Goal: Communication & Community: Answer question/provide support

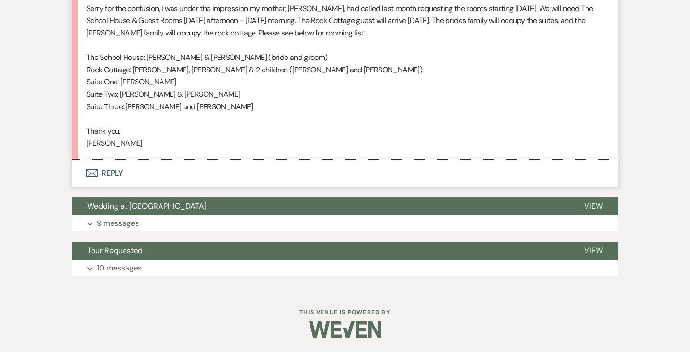
drag, startPoint x: 250, startPoint y: 106, endPoint x: 88, endPoint y: 56, distance: 169.0
click at [88, 56] on div "Hi [PERSON_NAME], Sorry for the confusion, I was under the impression my mother…" at bounding box center [345, 64] width 518 height 172
copy div "The School House: [PERSON_NAME] & [PERSON_NAME] (bride and groom) Rock Cottage:…"
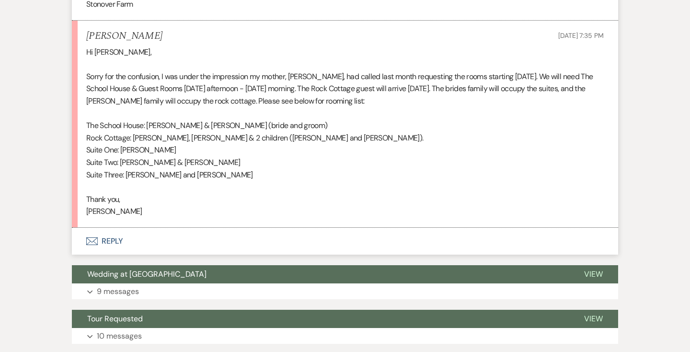
scroll to position [875, 0]
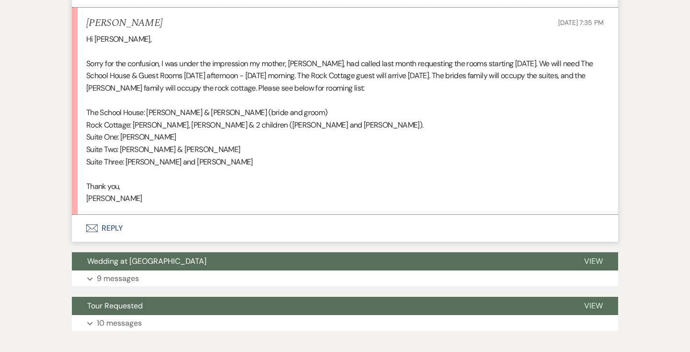
click at [343, 168] on p "Suite Three: [PERSON_NAME] and [PERSON_NAME]" at bounding box center [345, 162] width 518 height 12
click at [113, 242] on button "Envelope Reply" at bounding box center [345, 228] width 546 height 27
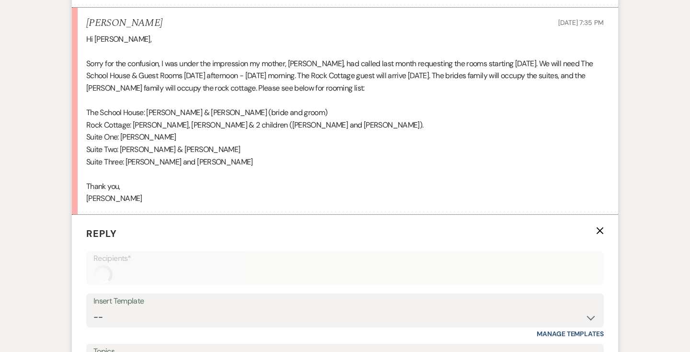
scroll to position [1068, 0]
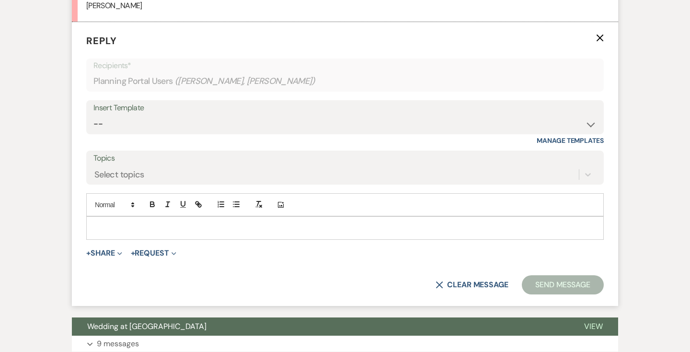
click at [118, 233] on div at bounding box center [345, 228] width 517 height 22
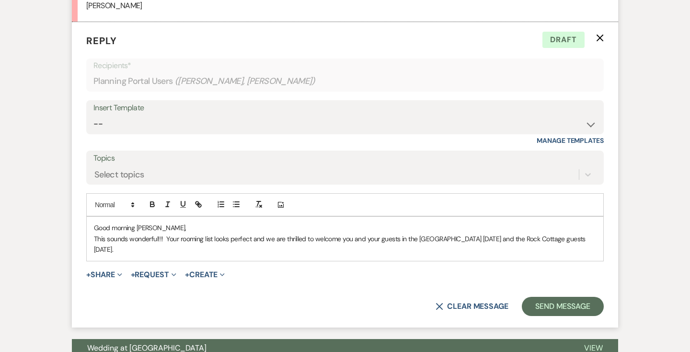
click at [352, 253] on p "This sounds wonderful!!! Your rooming list looks perfect and we are thrilled to…" at bounding box center [345, 244] width 502 height 22
click at [181, 255] on p "This sounds wonderful!!! Your rooming list looks perfect and we are thrilled to…" at bounding box center [345, 244] width 502 height 22
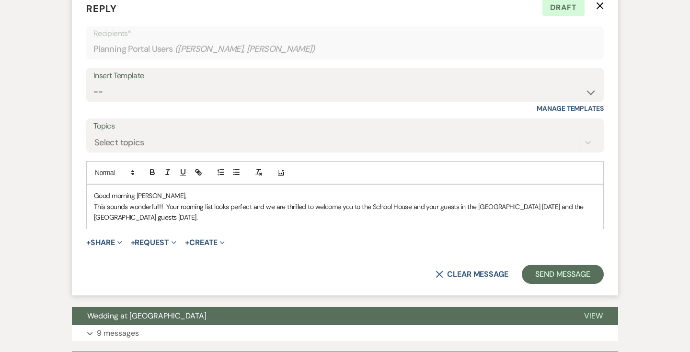
scroll to position [1105, 0]
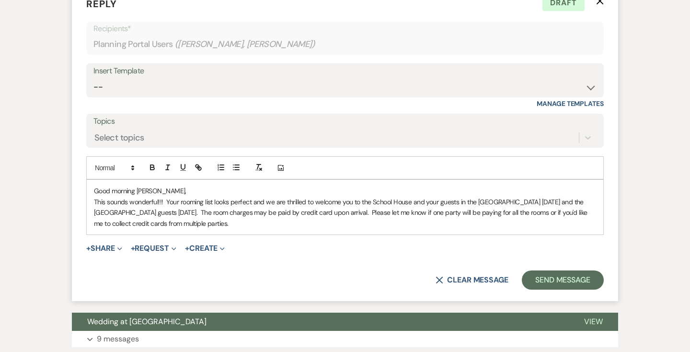
click at [573, 226] on p "This sounds wonderful!!! Your rooming list looks perfect and we are thrilled to…" at bounding box center [345, 212] width 502 height 32
click at [230, 229] on p "This sounds wonderful!!! Your rooming list looks perfect and we are thrilled to…" at bounding box center [345, 212] width 502 height 32
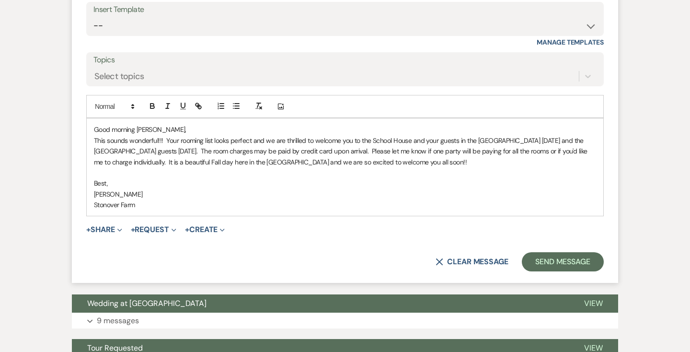
scroll to position [1173, 0]
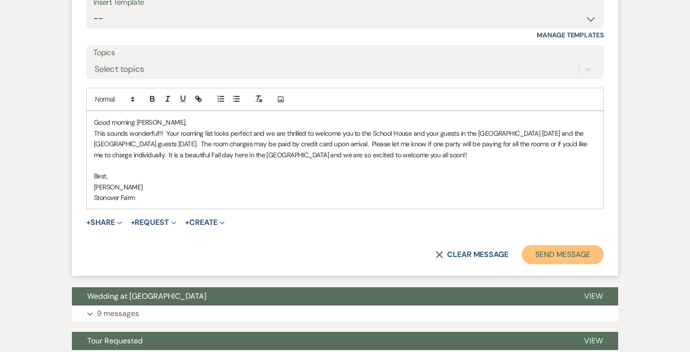
click at [574, 264] on button "Send Message" at bounding box center [563, 254] width 82 height 19
